Goal: Information Seeking & Learning: Find specific fact

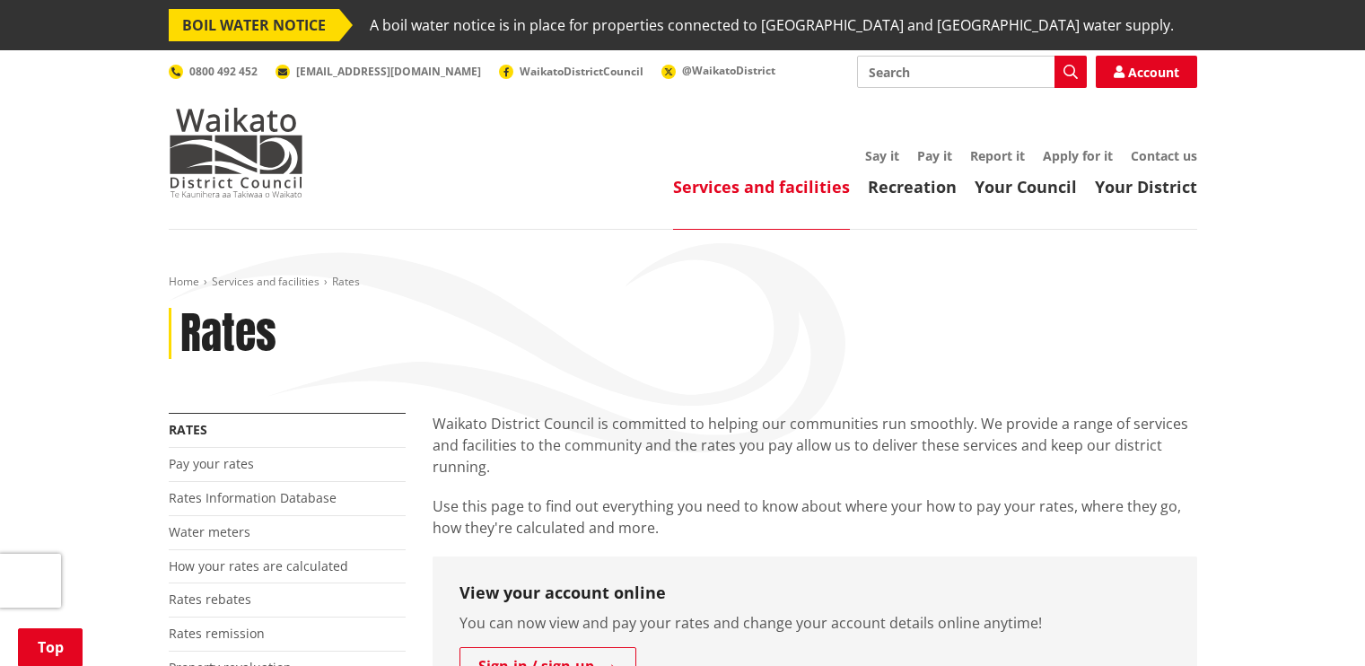
scroll to position [450, 0]
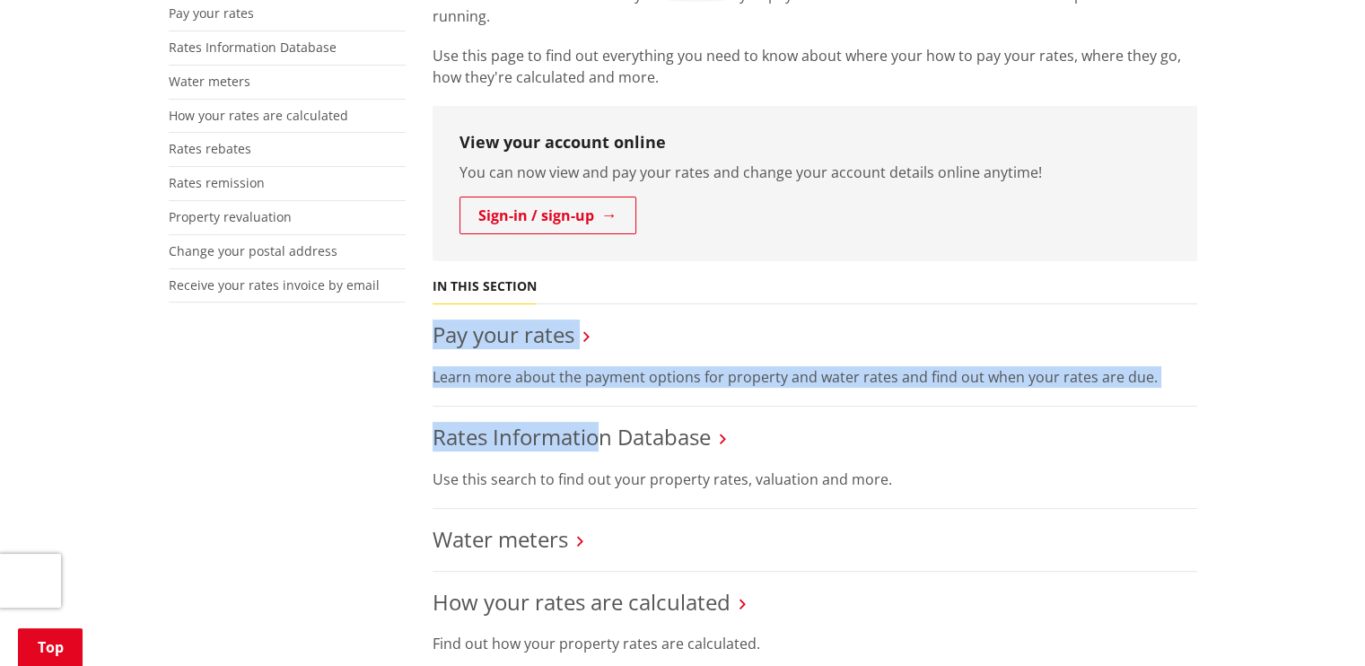
drag, startPoint x: 597, startPoint y: 408, endPoint x: 610, endPoint y: 292, distance: 116.5
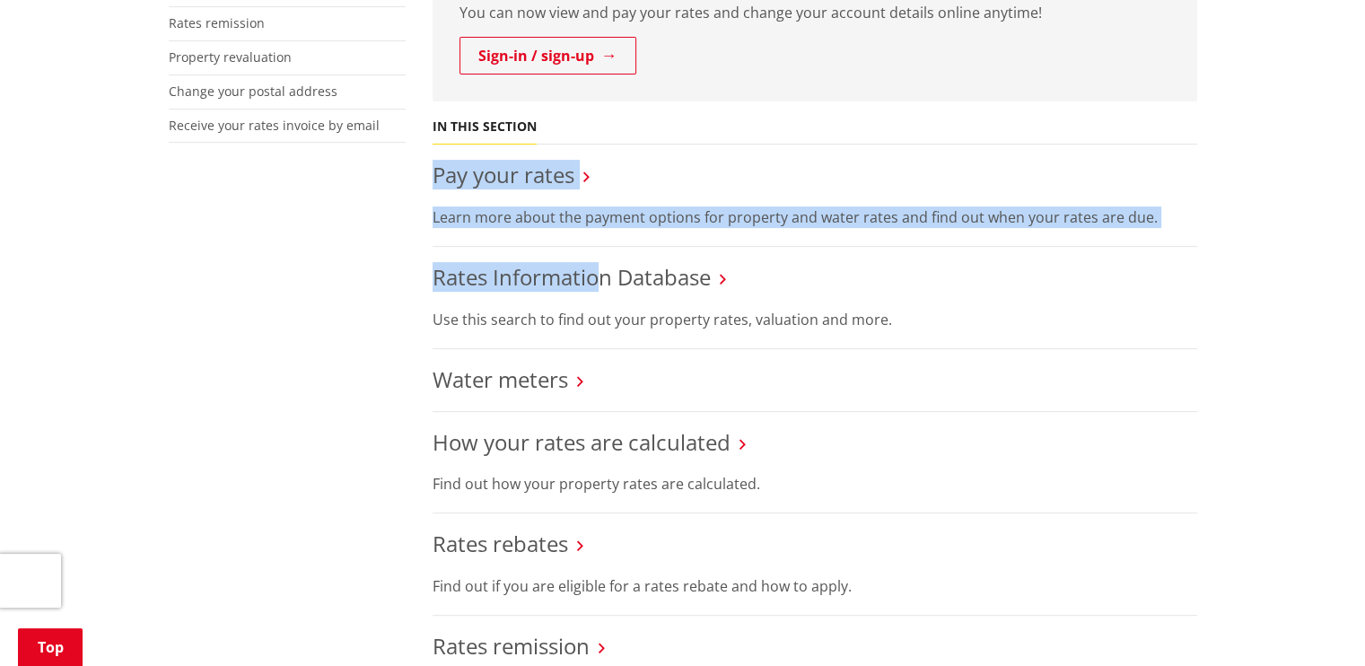
scroll to position [615, 0]
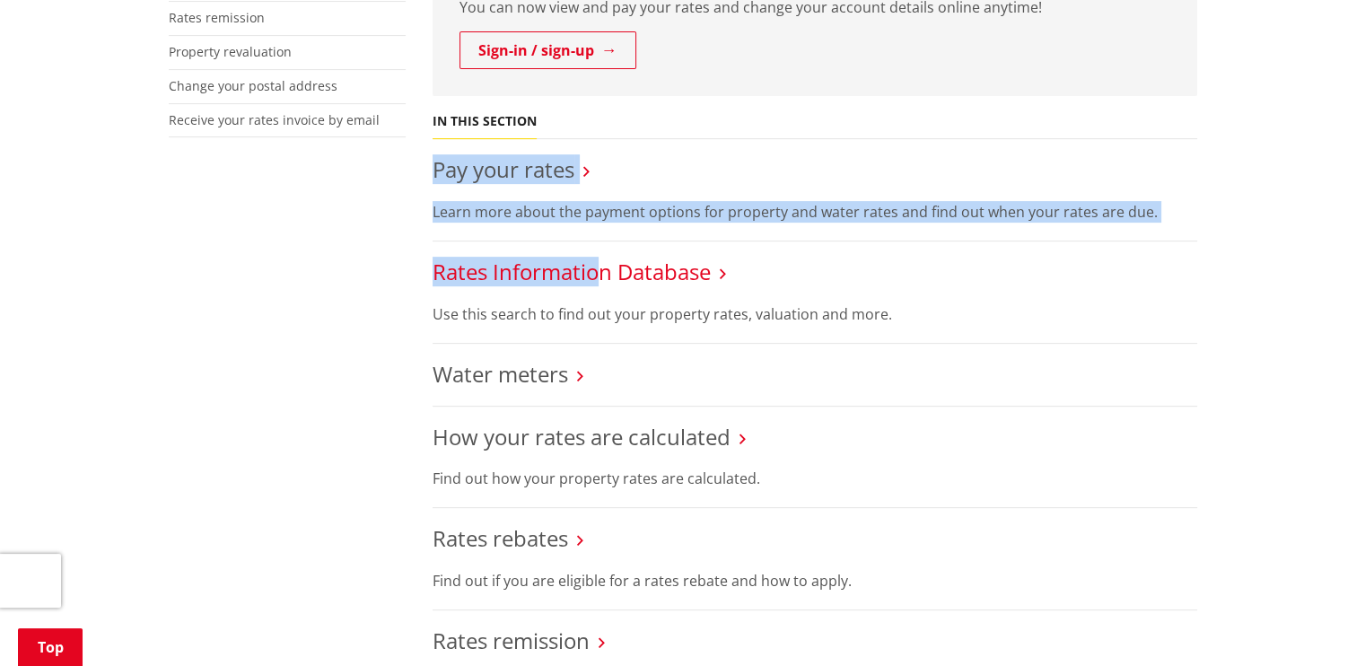
click at [653, 268] on link "Rates Information Database" at bounding box center [571, 272] width 278 height 30
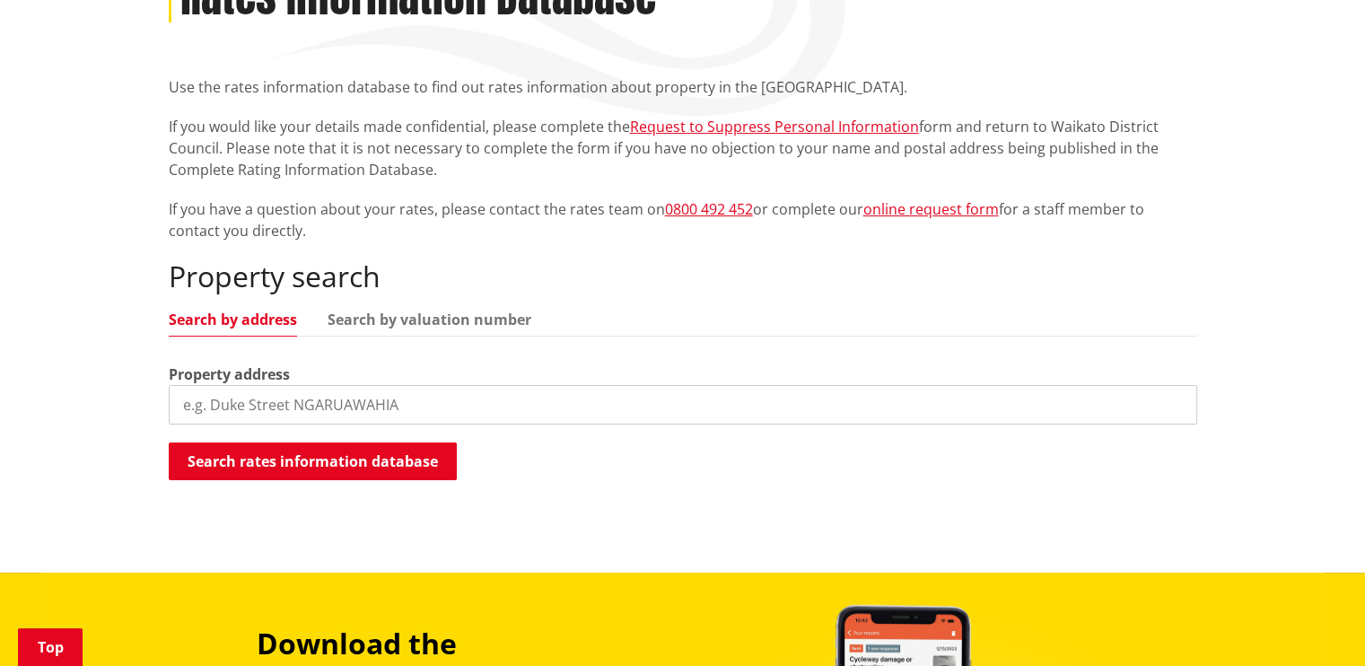
scroll to position [366, 0]
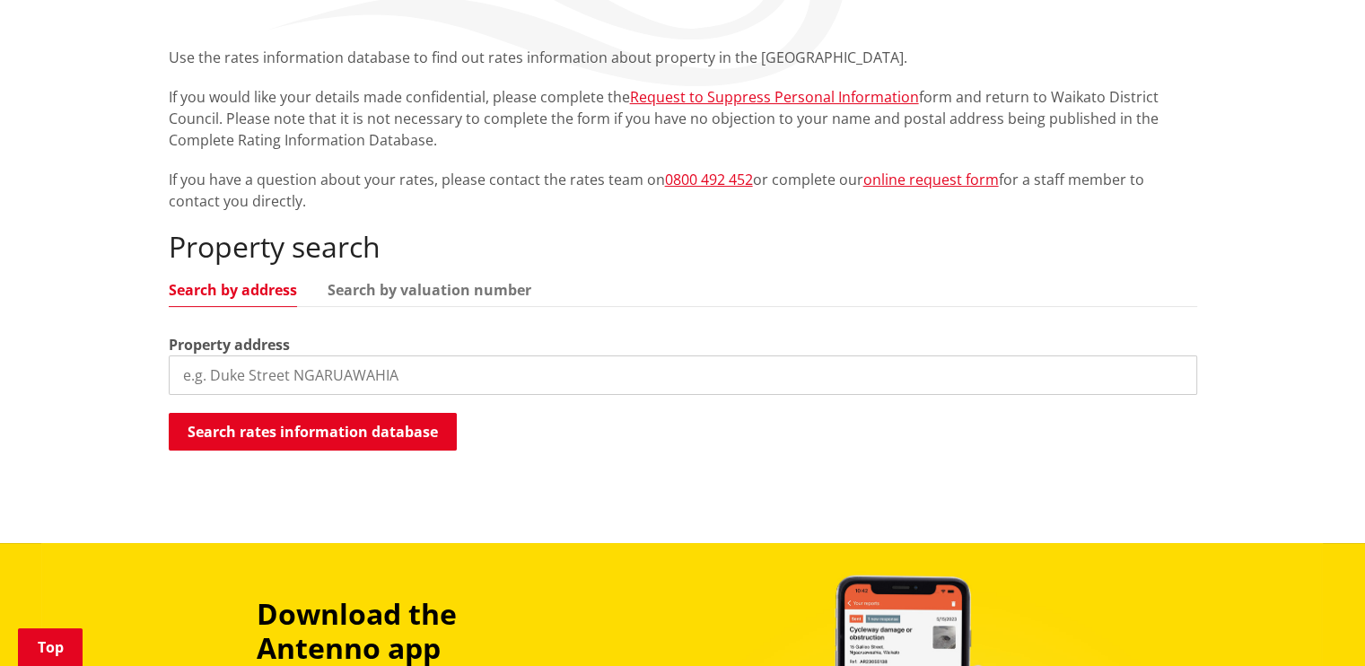
click at [682, 381] on input "search" at bounding box center [683, 374] width 1028 height 39
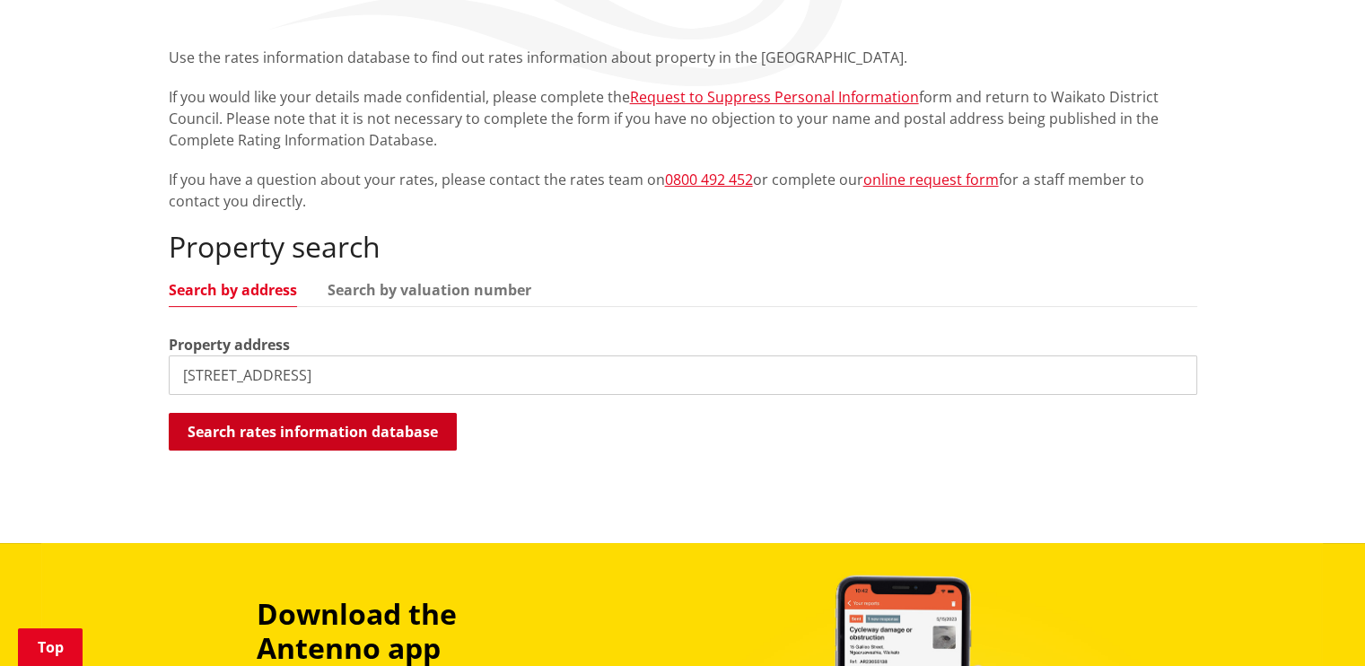
type input "[STREET_ADDRESS]"
click at [369, 438] on button "Search rates information database" at bounding box center [313, 432] width 288 height 38
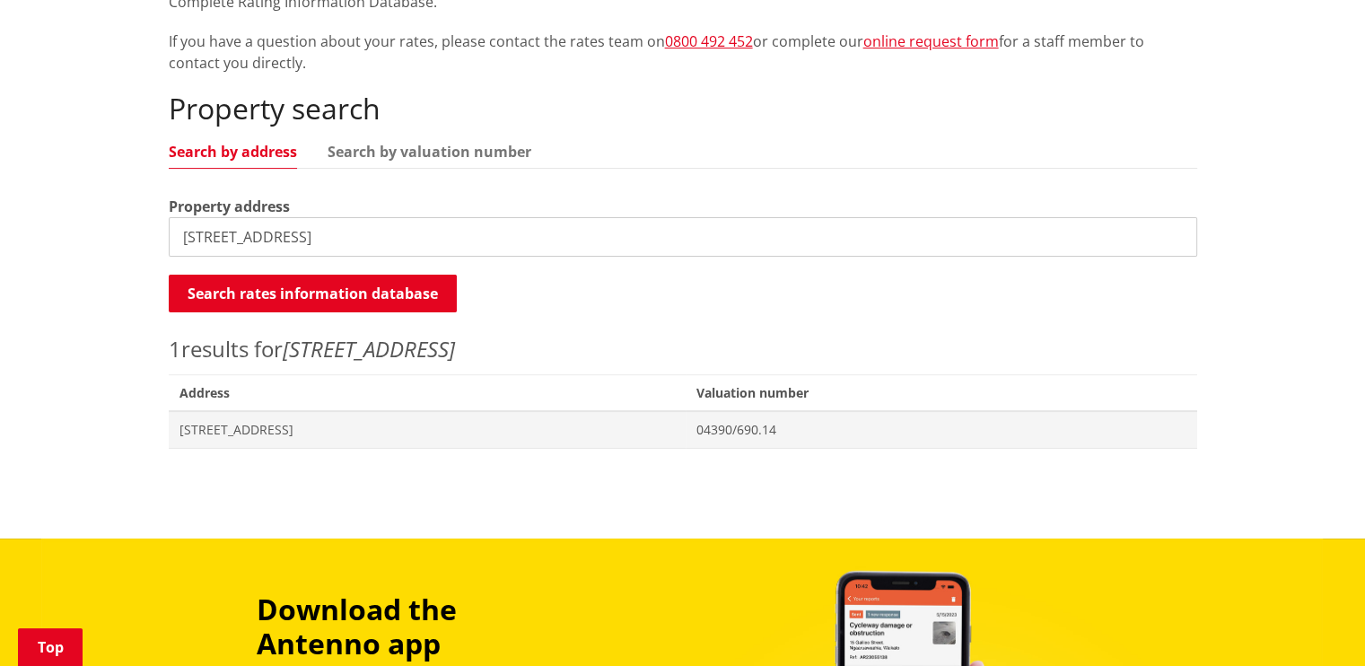
scroll to position [510, 0]
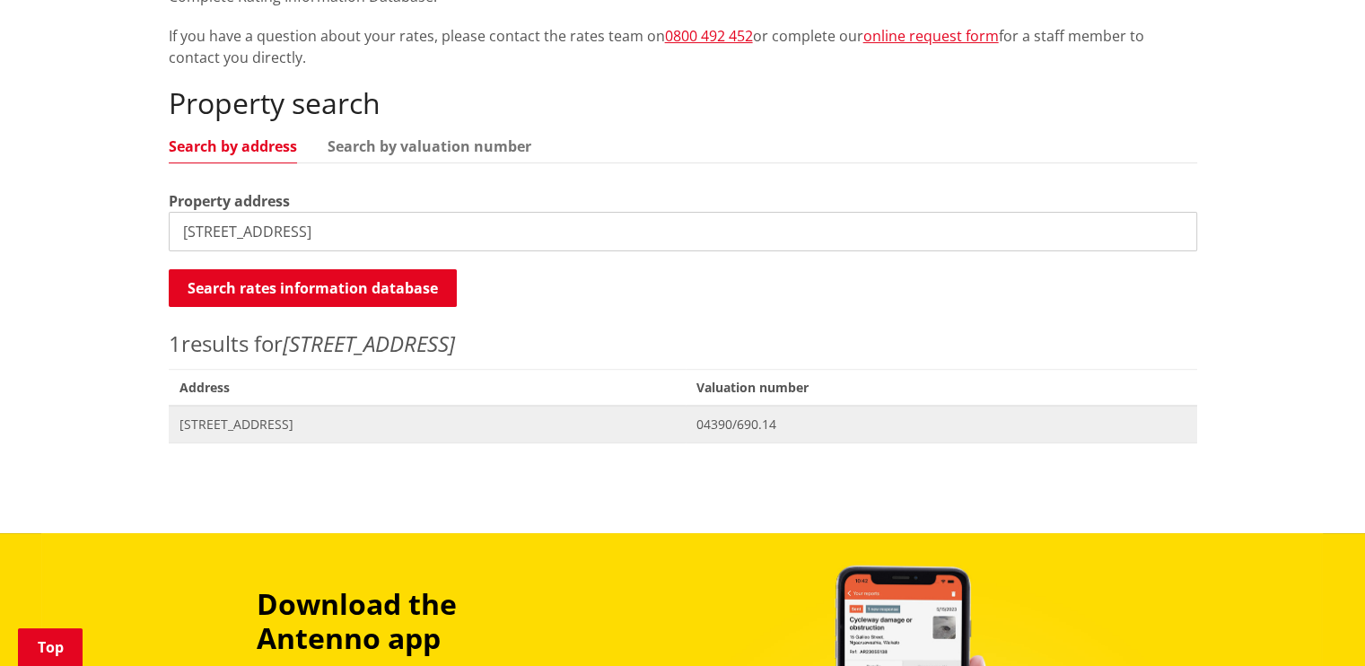
click at [330, 427] on span "[STREET_ADDRESS]" at bounding box center [427, 424] width 496 height 18
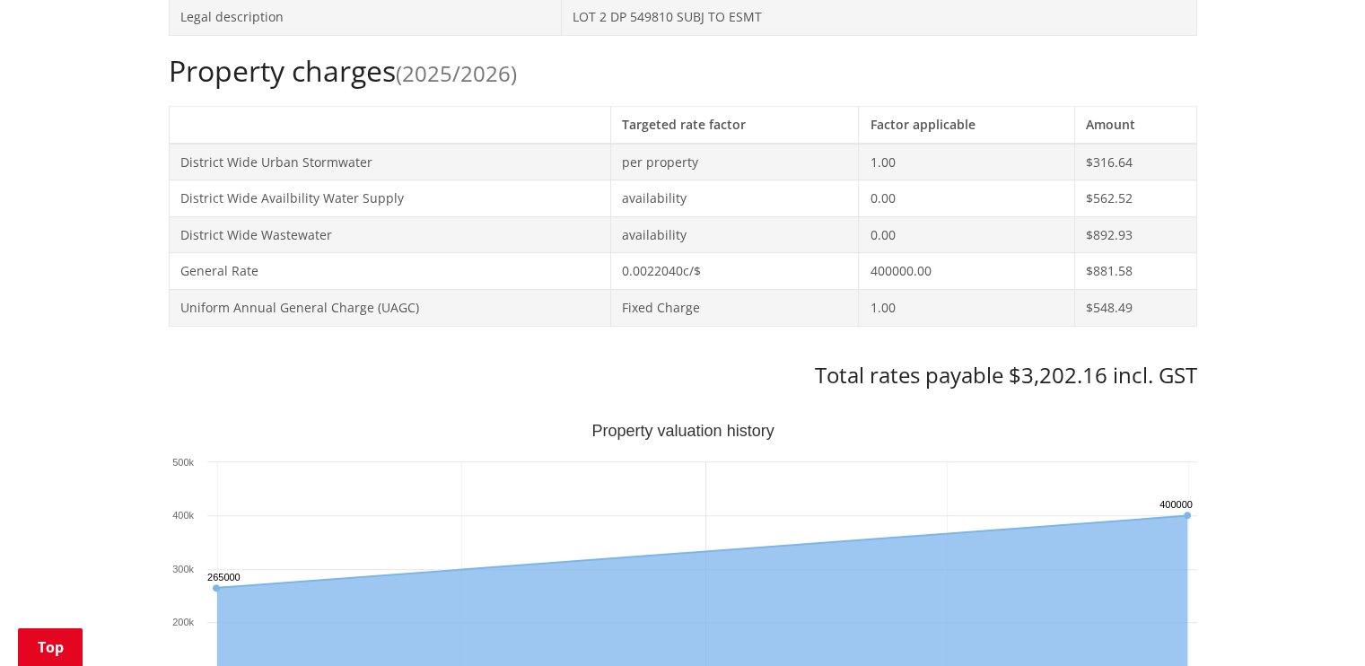
scroll to position [986, 0]
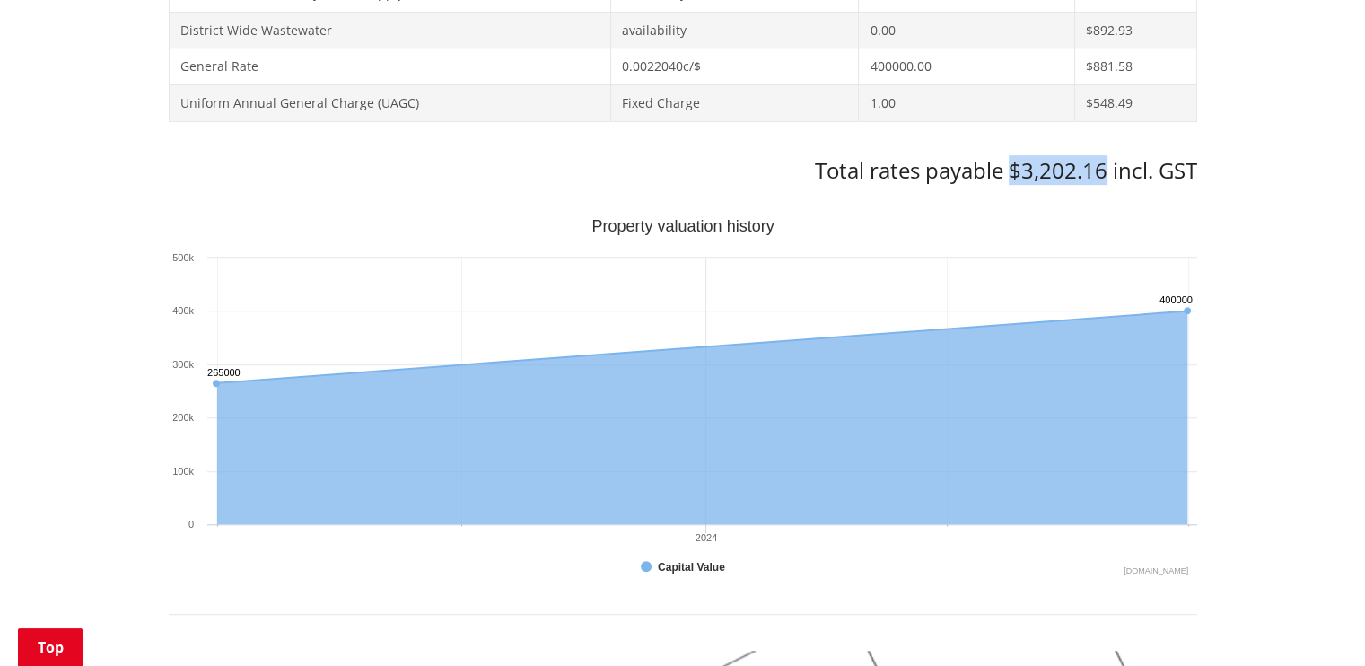
drag, startPoint x: 1102, startPoint y: 164, endPoint x: 1010, endPoint y: 170, distance: 91.7
click at [1010, 170] on h3 "Total rates payable $3,202.16 incl. GST" at bounding box center [683, 171] width 1028 height 26
copy h3 "$3,202.16"
